Goal: Transaction & Acquisition: Download file/media

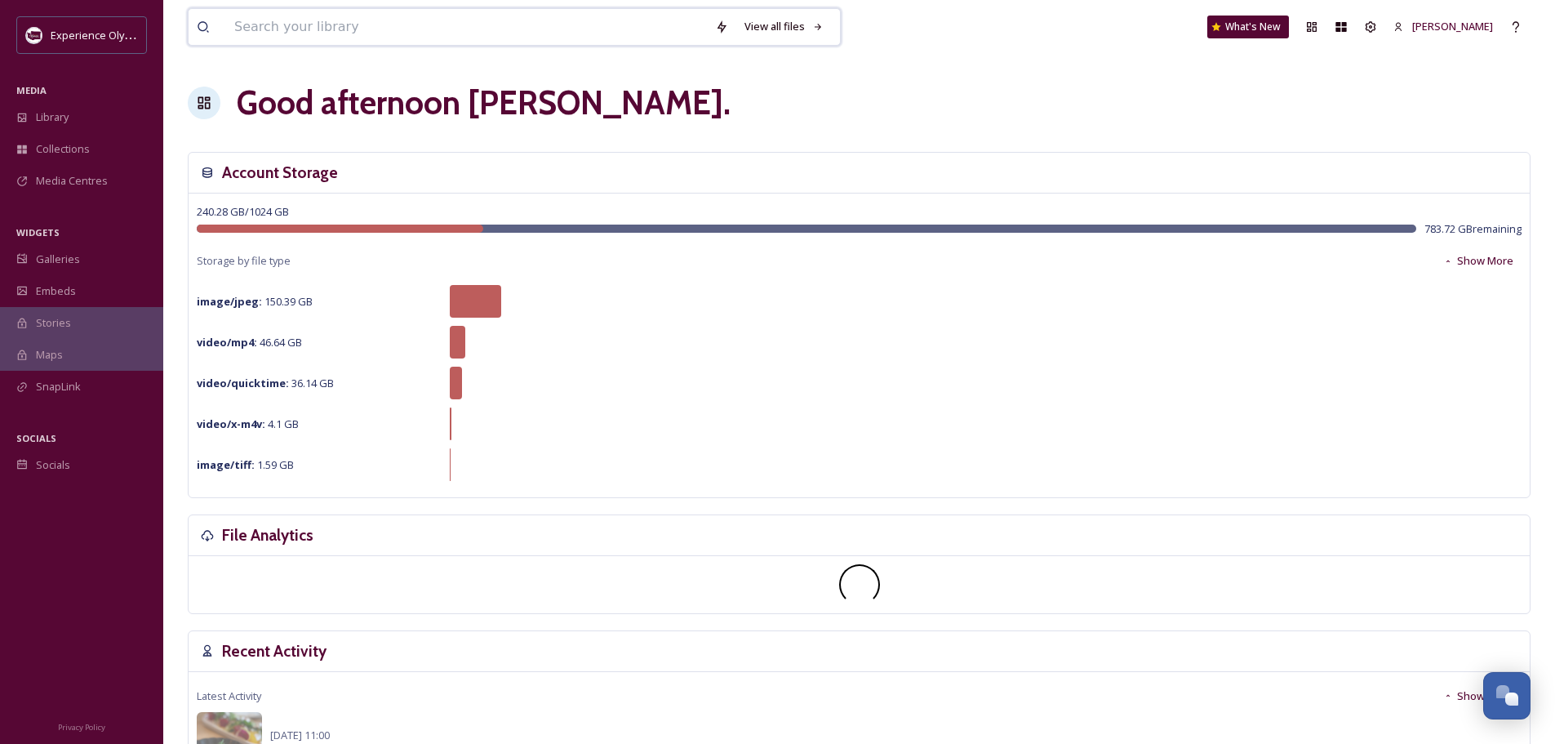
click at [398, 33] on input at bounding box center [466, 27] width 481 height 36
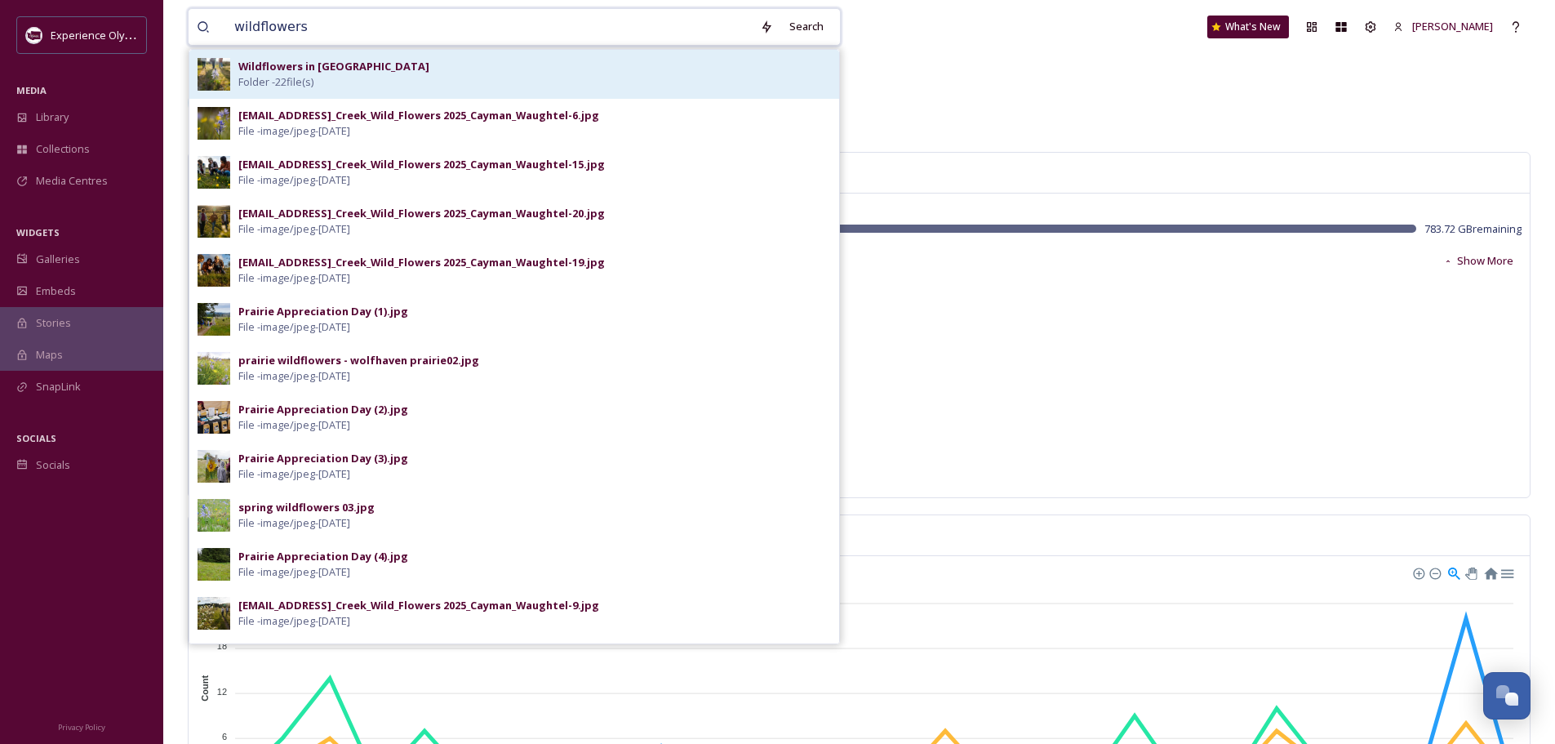
type input "wildflowers"
click at [406, 83] on div "Wildflowers in [GEOGRAPHIC_DATA] Folder - 22 file(s)" at bounding box center [534, 74] width 593 height 31
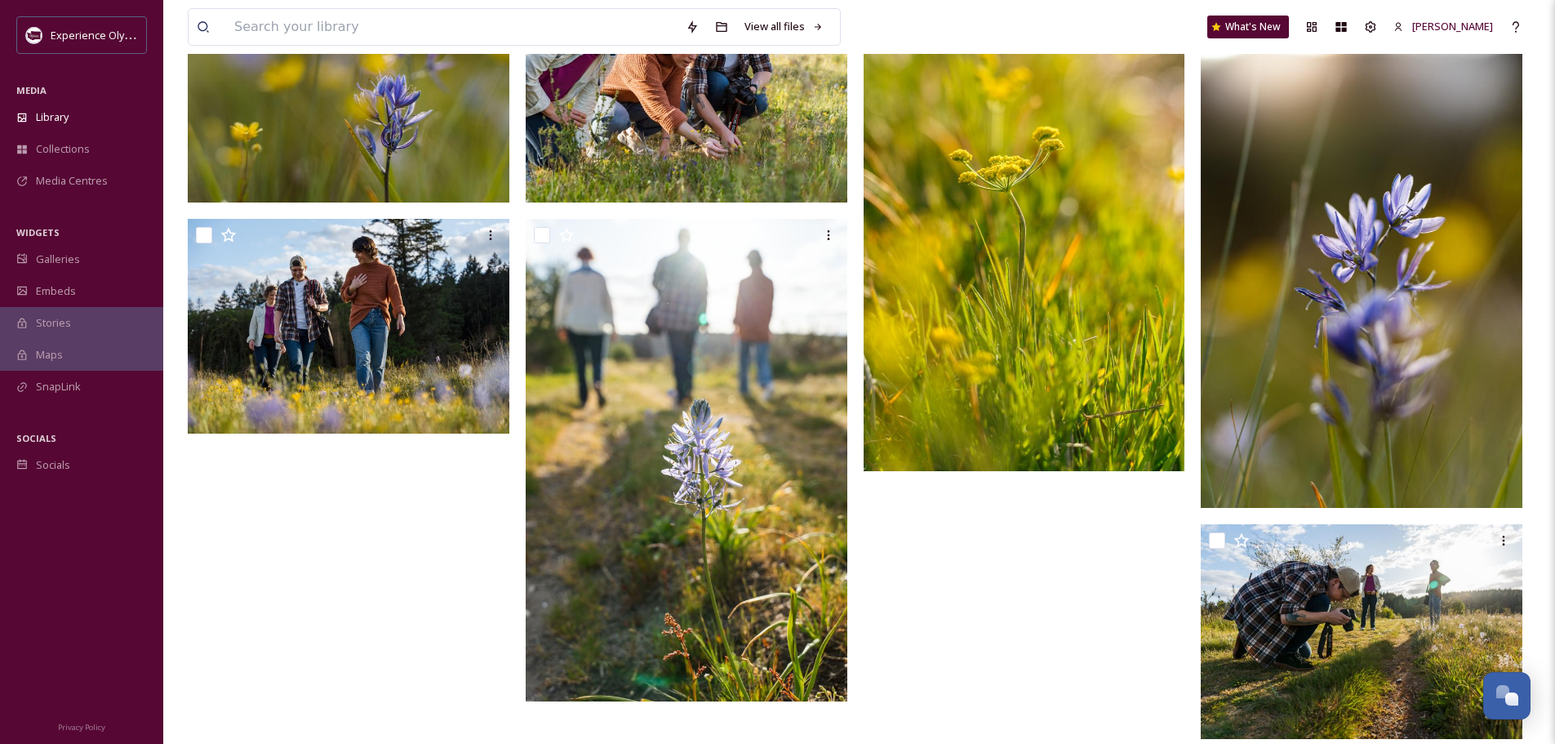
scroll to position [1038, 0]
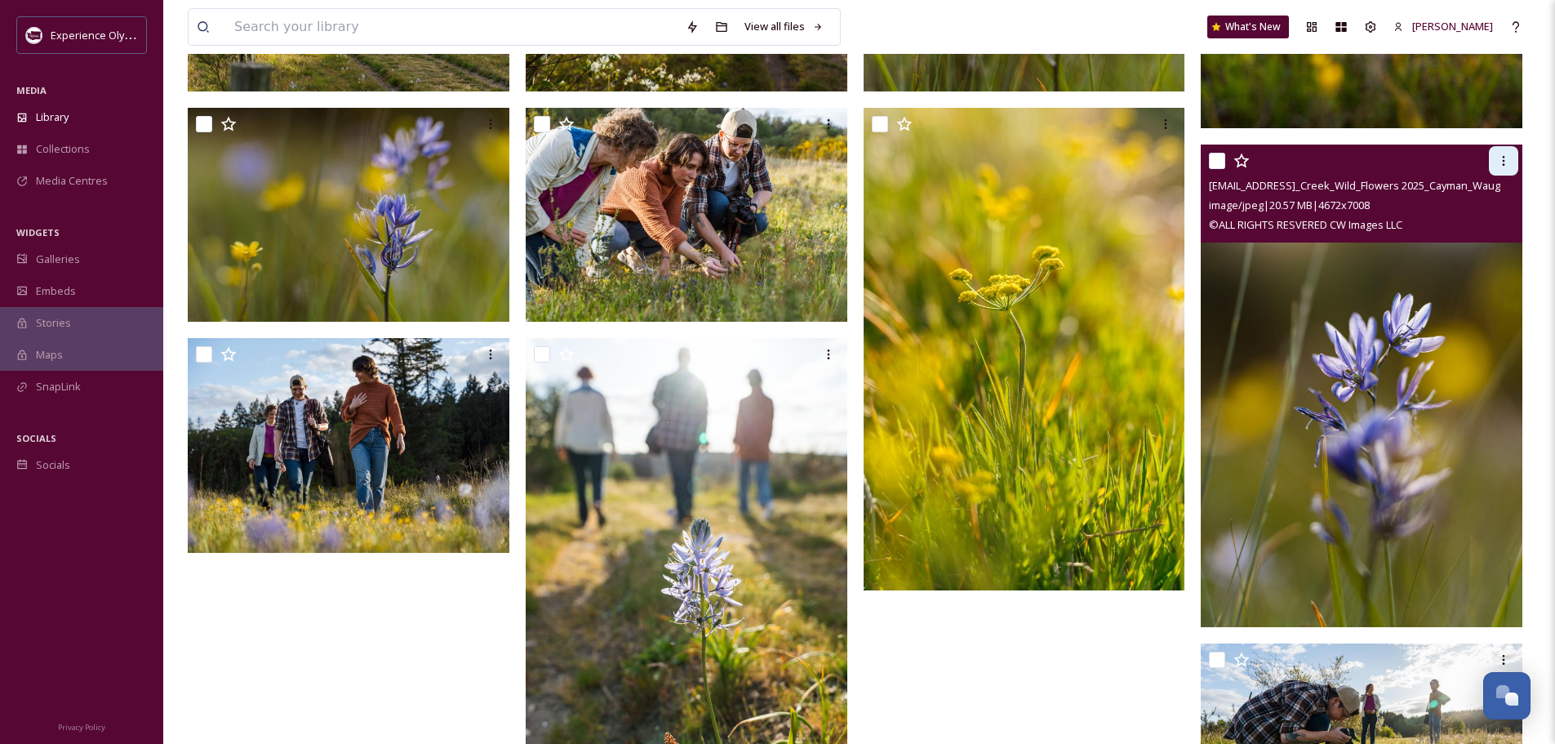
click at [1497, 159] on icon at bounding box center [1503, 160] width 13 height 13
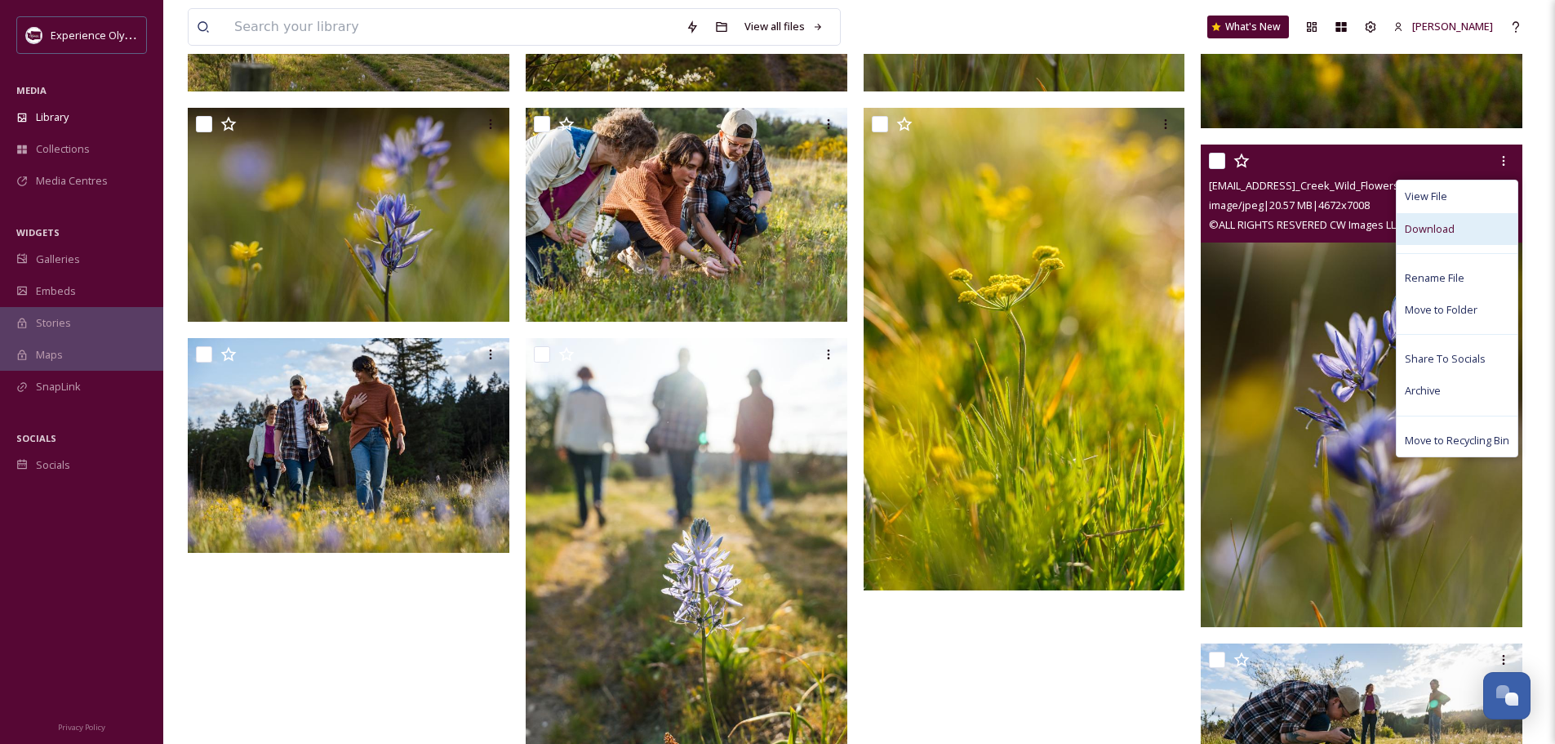
click at [1473, 219] on div "Download" at bounding box center [1457, 229] width 121 height 32
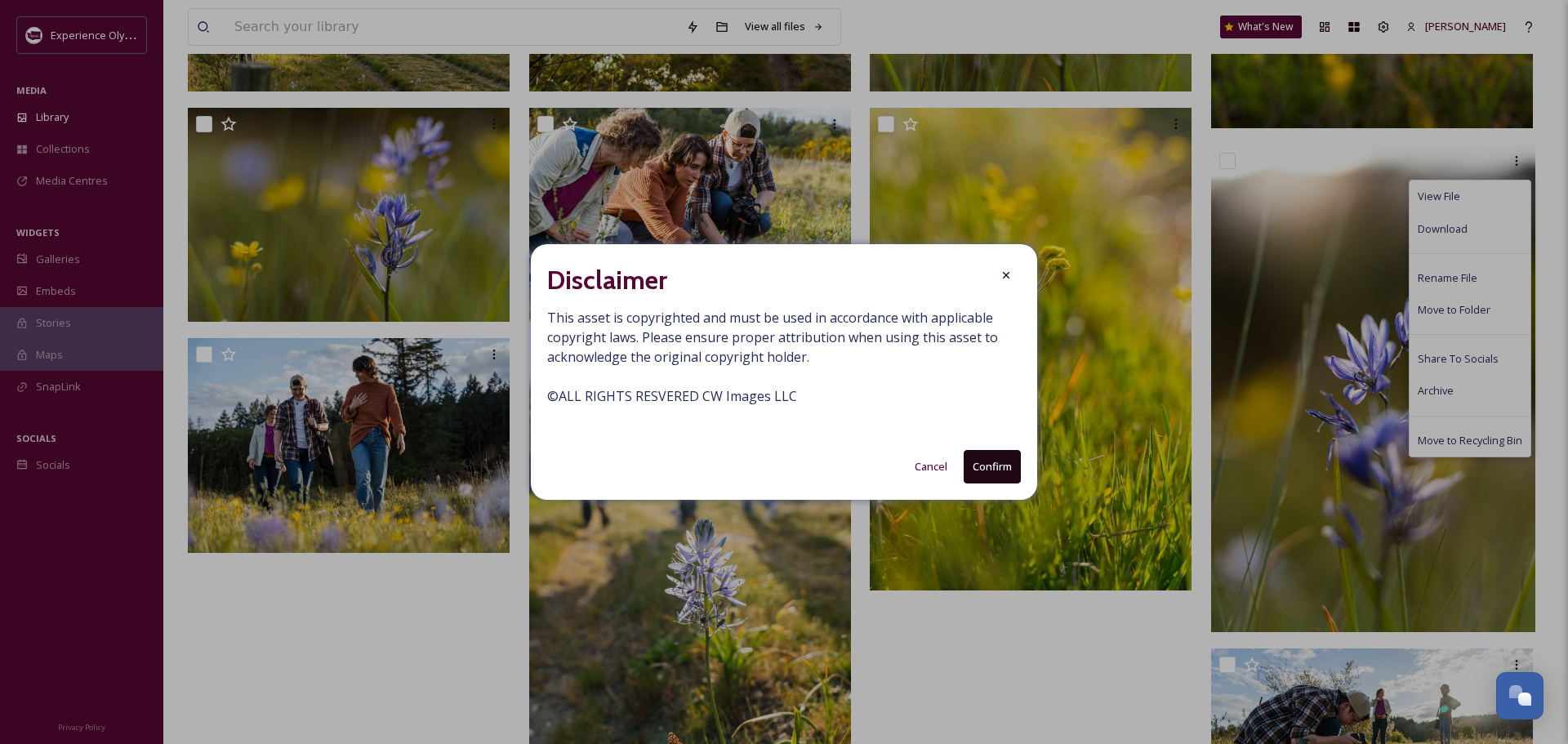
click at [987, 471] on button "Confirm" at bounding box center [991, 466] width 57 height 33
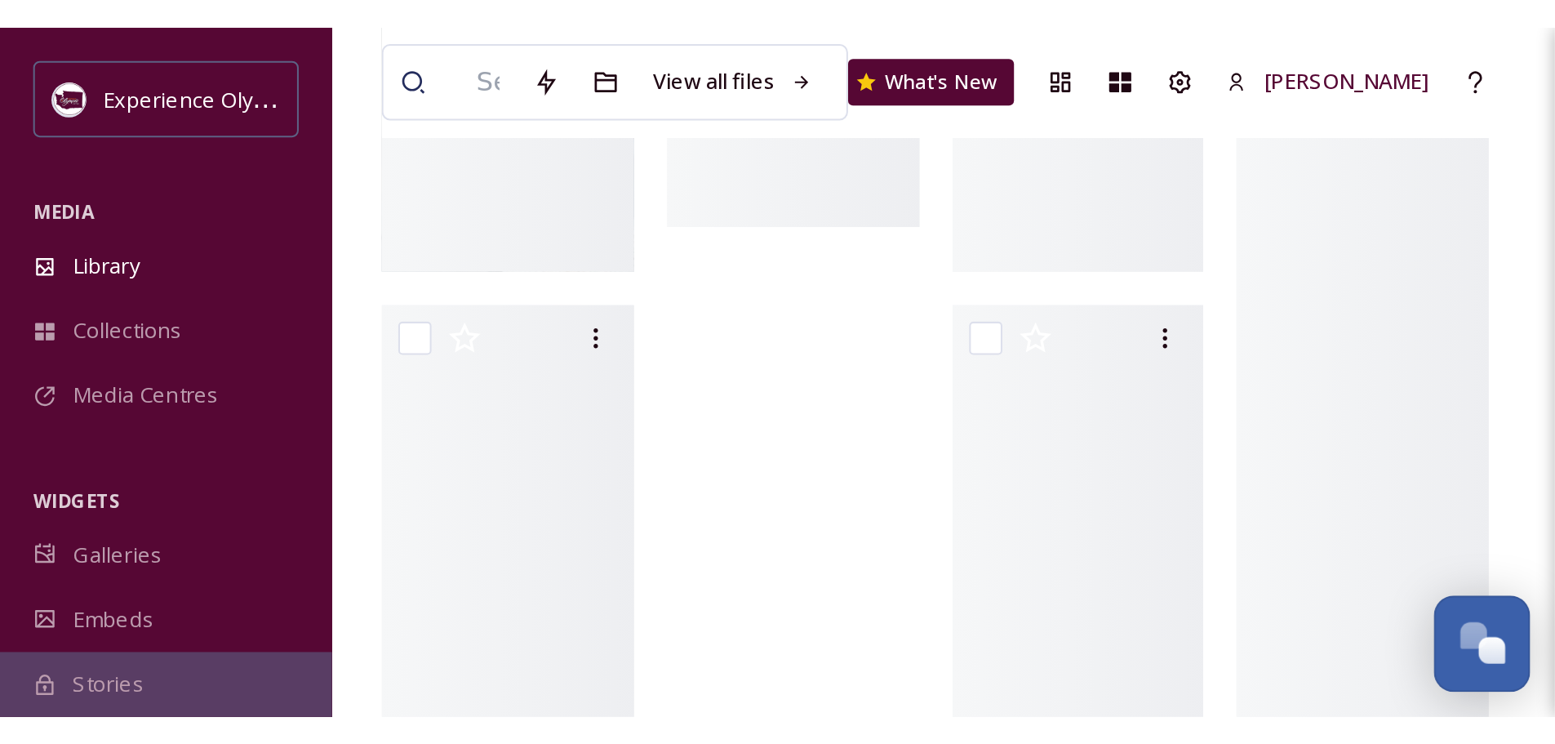
scroll to position [1534, 0]
